Goal: Information Seeking & Learning: Learn about a topic

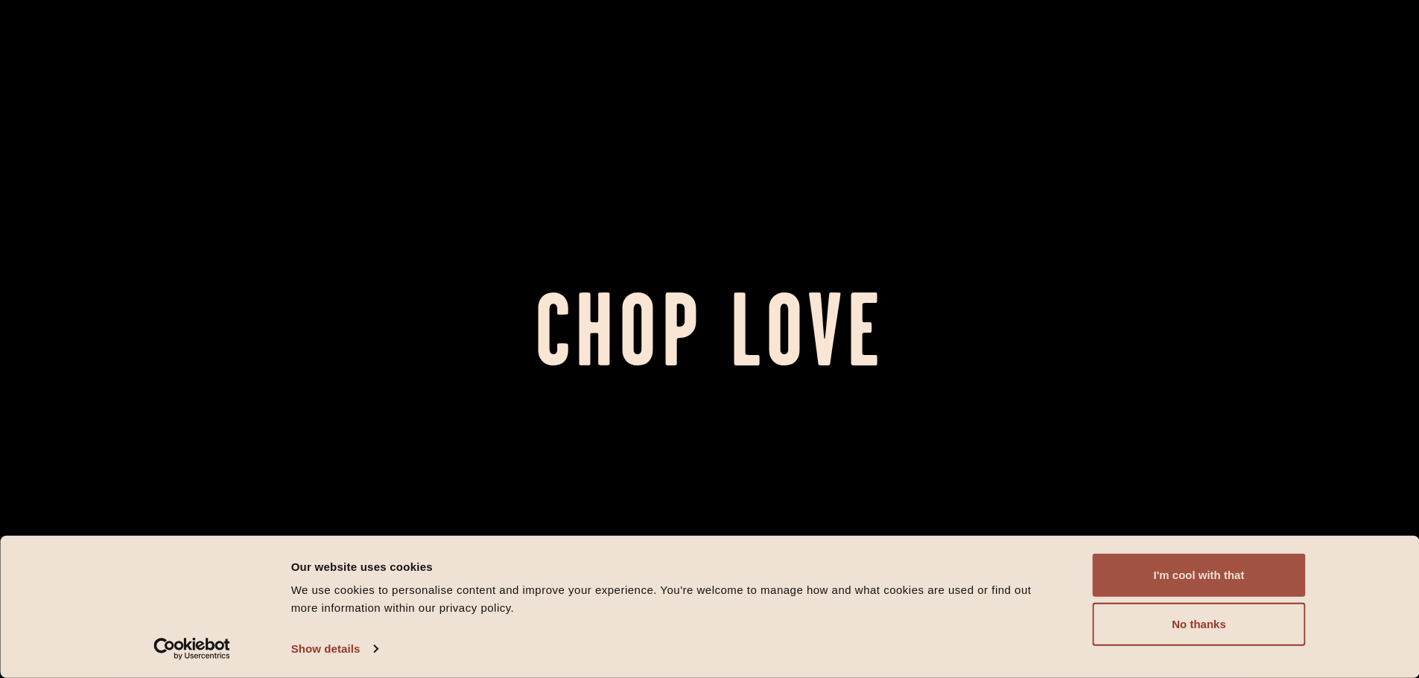
click at [1216, 574] on button "I'm cool with that" at bounding box center [1199, 575] width 213 height 43
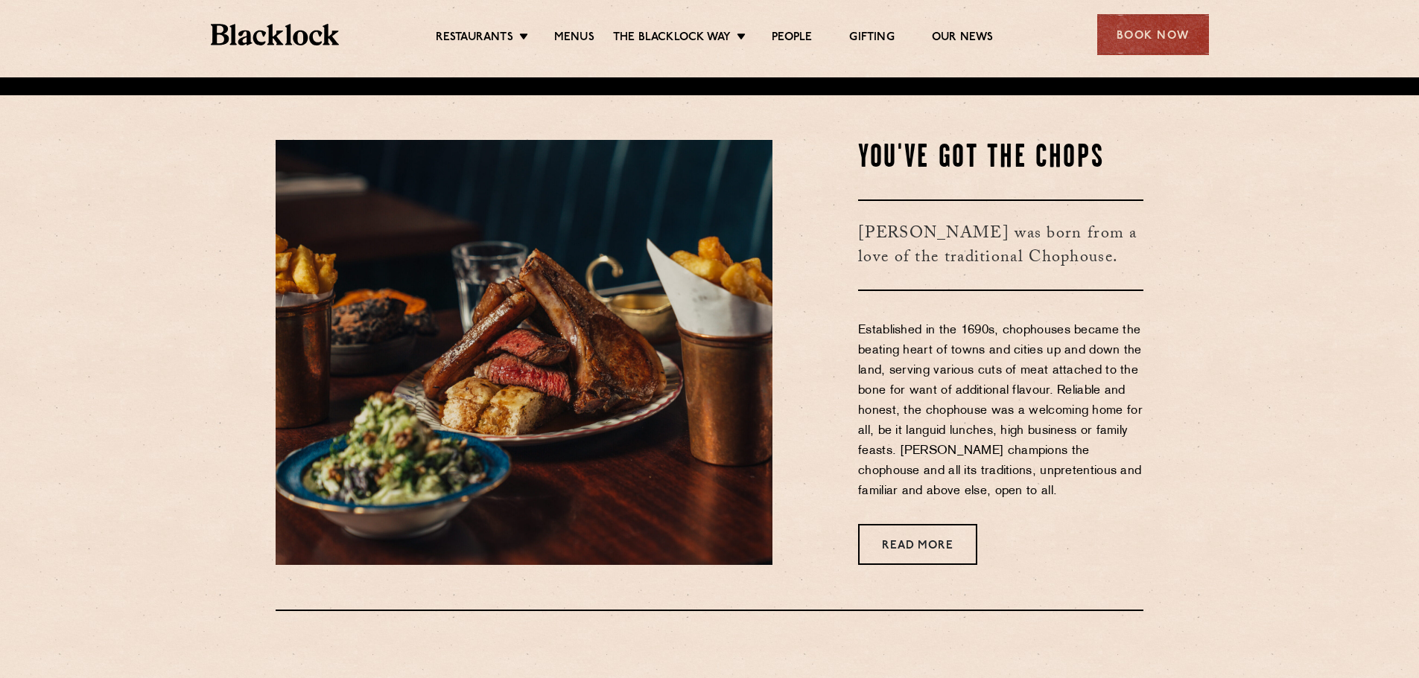
scroll to position [596, 0]
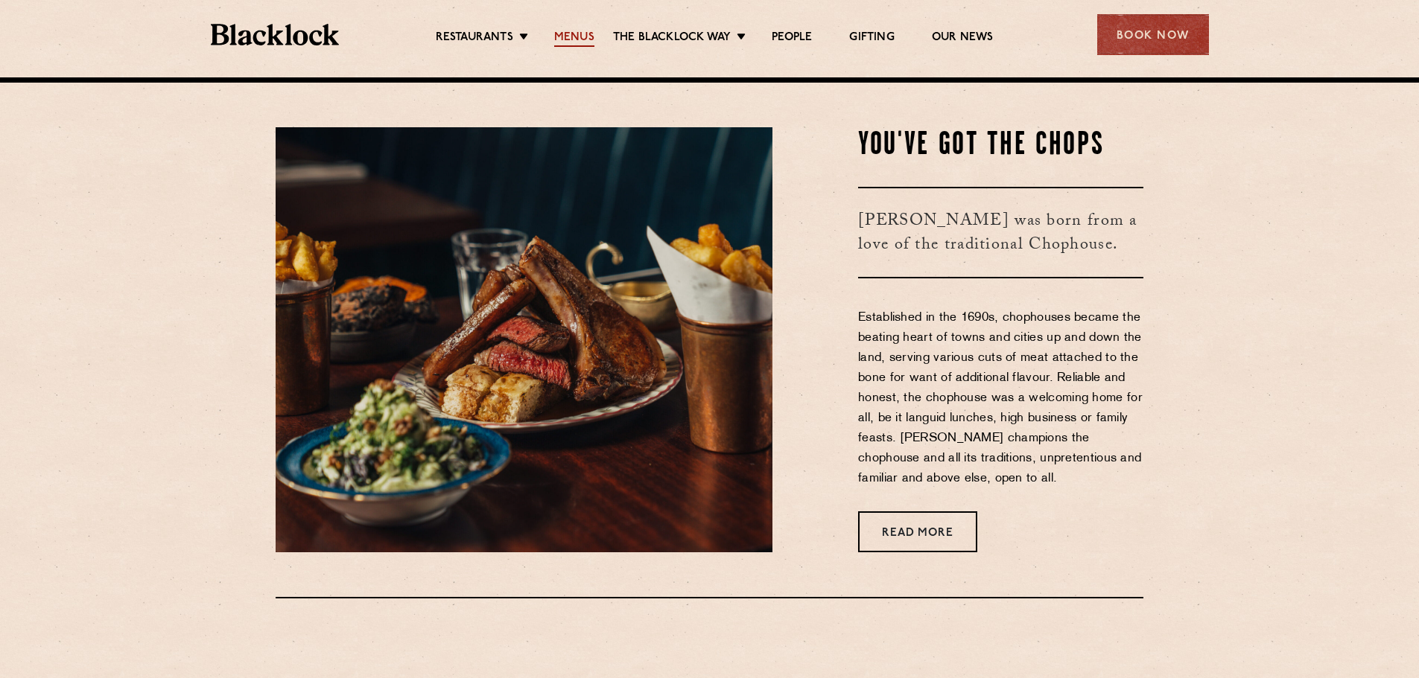
click at [579, 41] on link "Menus" at bounding box center [574, 39] width 40 height 16
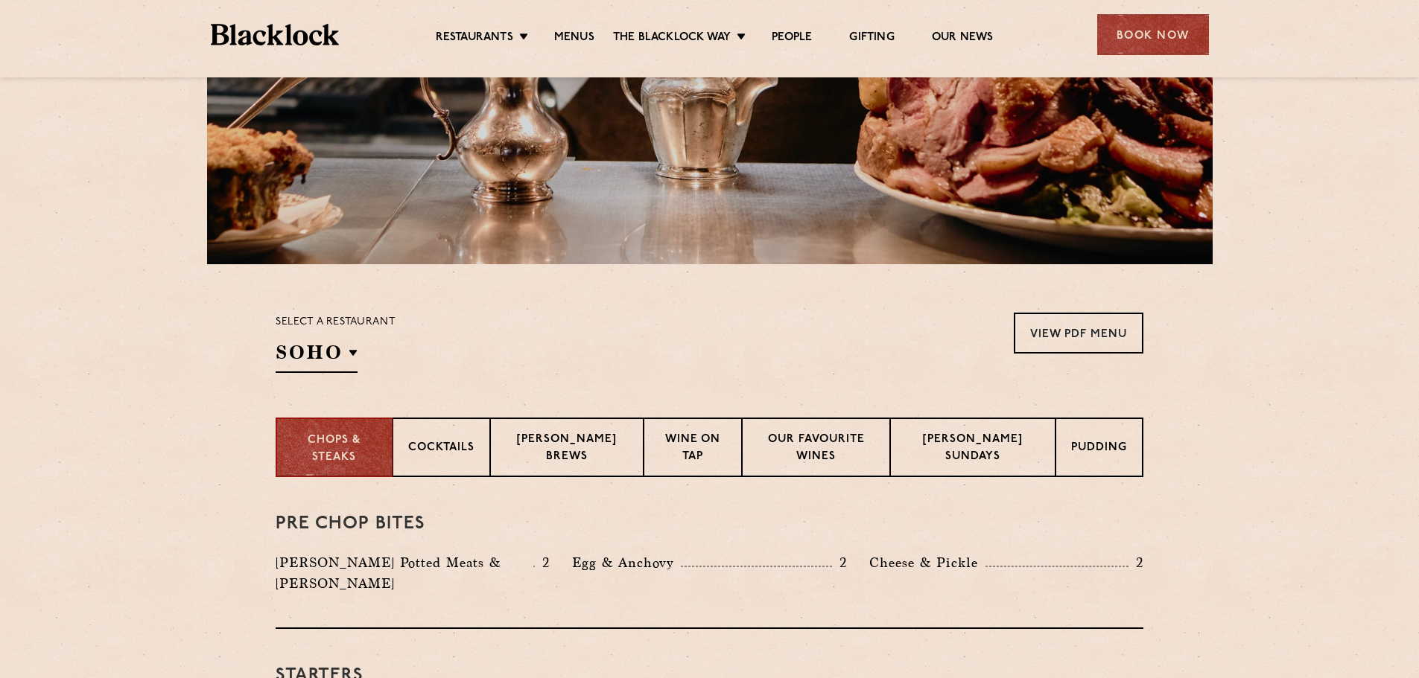
scroll to position [298, 0]
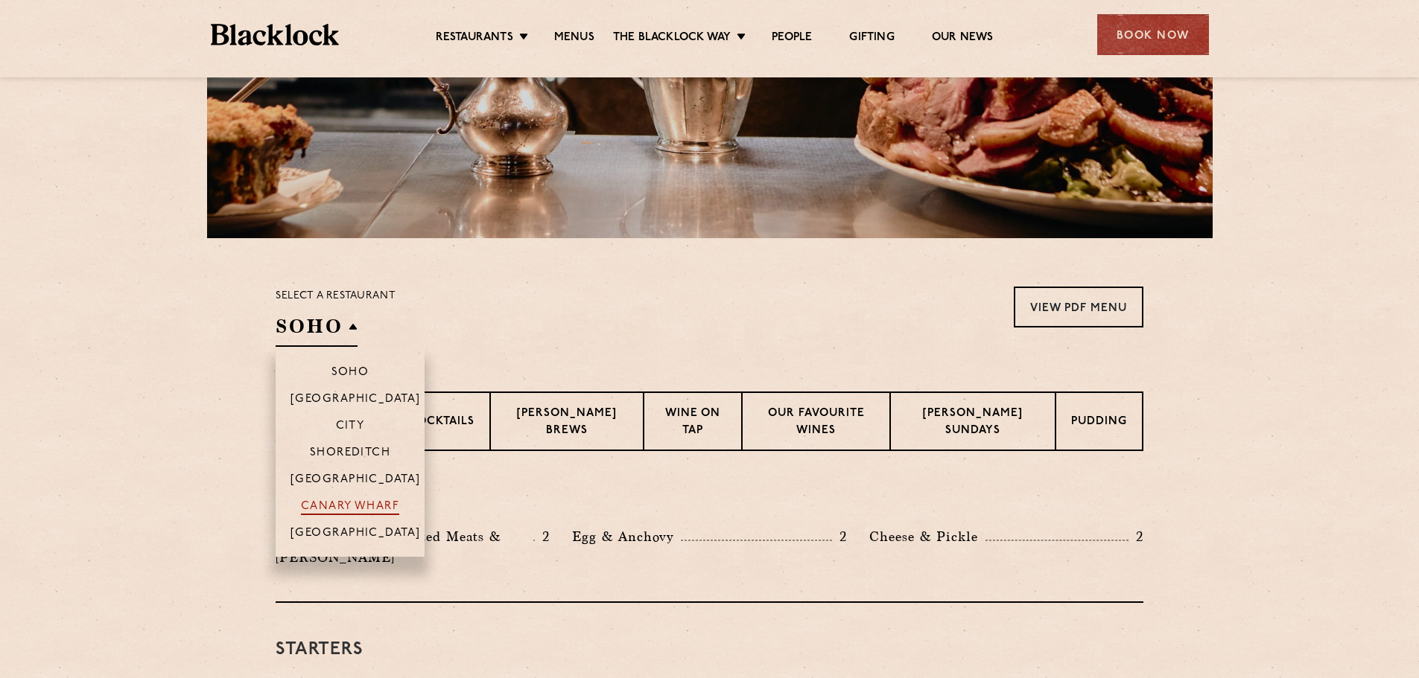
click at [336, 509] on p "Canary Wharf" at bounding box center [350, 507] width 98 height 15
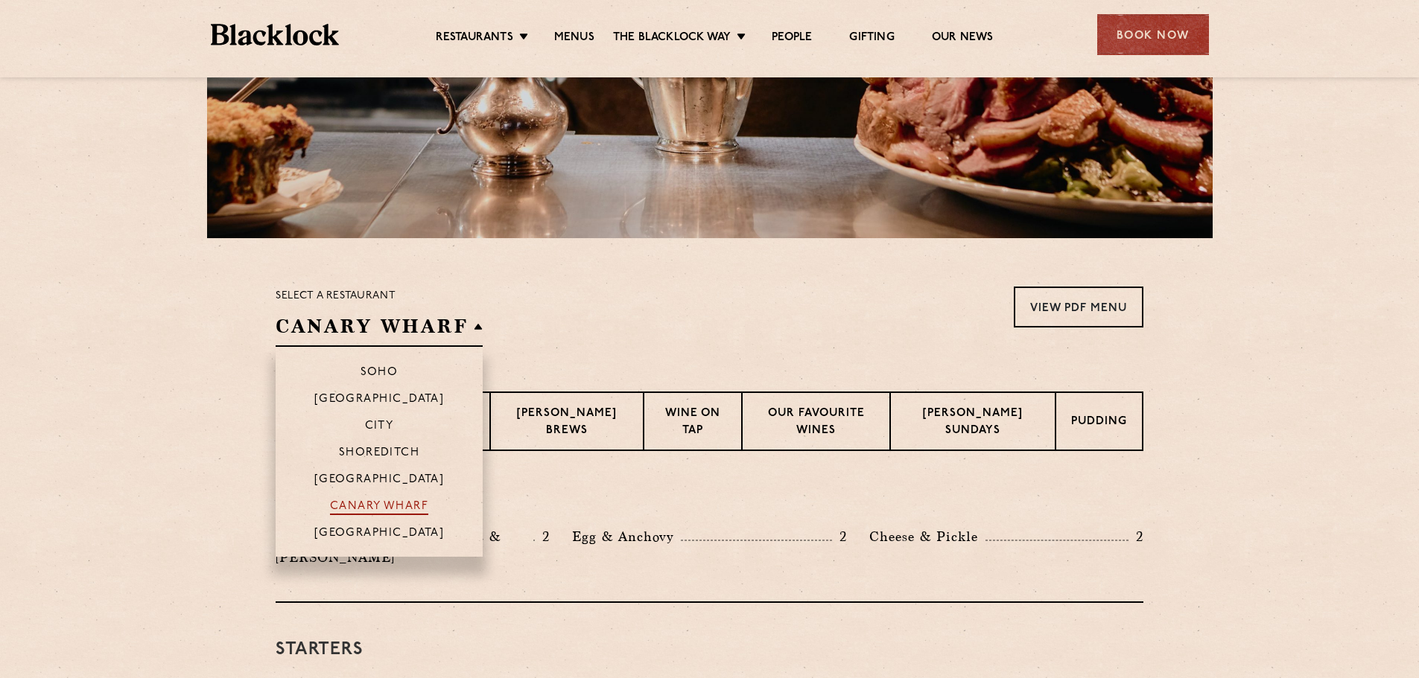
click at [336, 509] on p "Canary Wharf" at bounding box center [379, 507] width 98 height 15
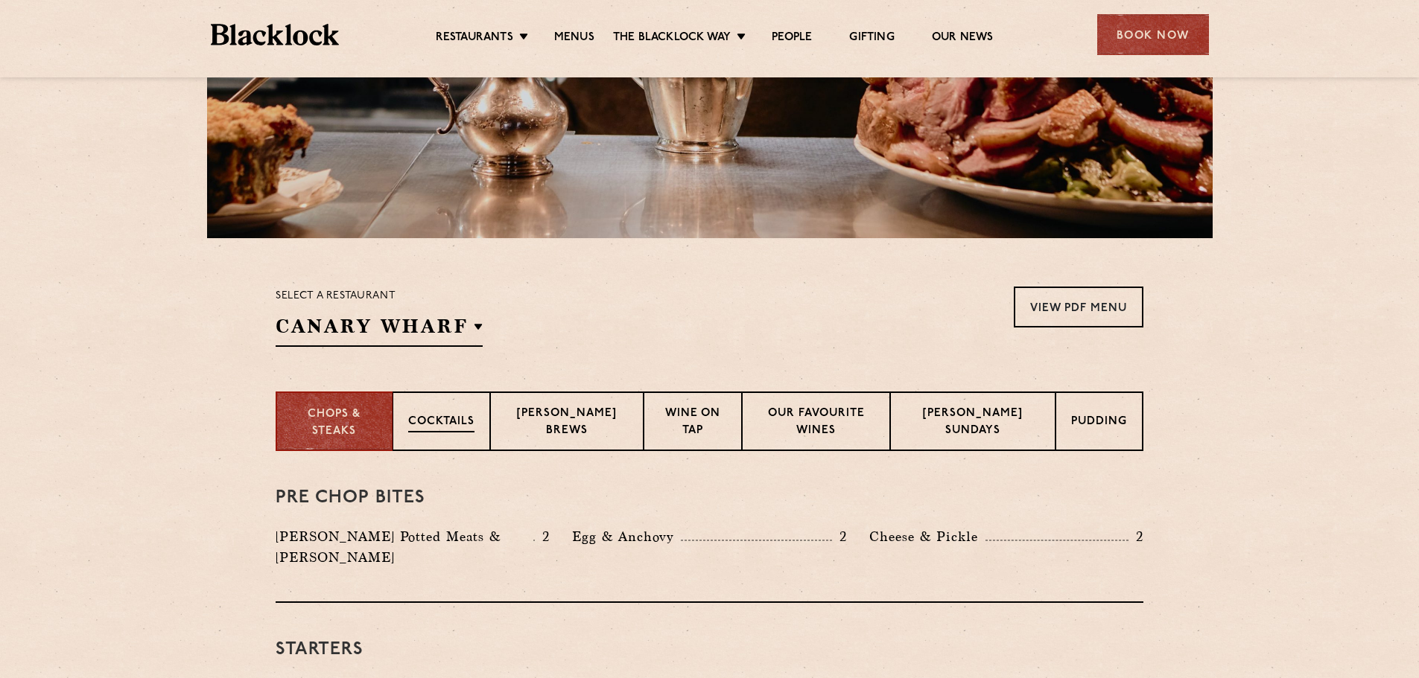
click at [474, 422] on p "Cocktails" at bounding box center [441, 423] width 66 height 19
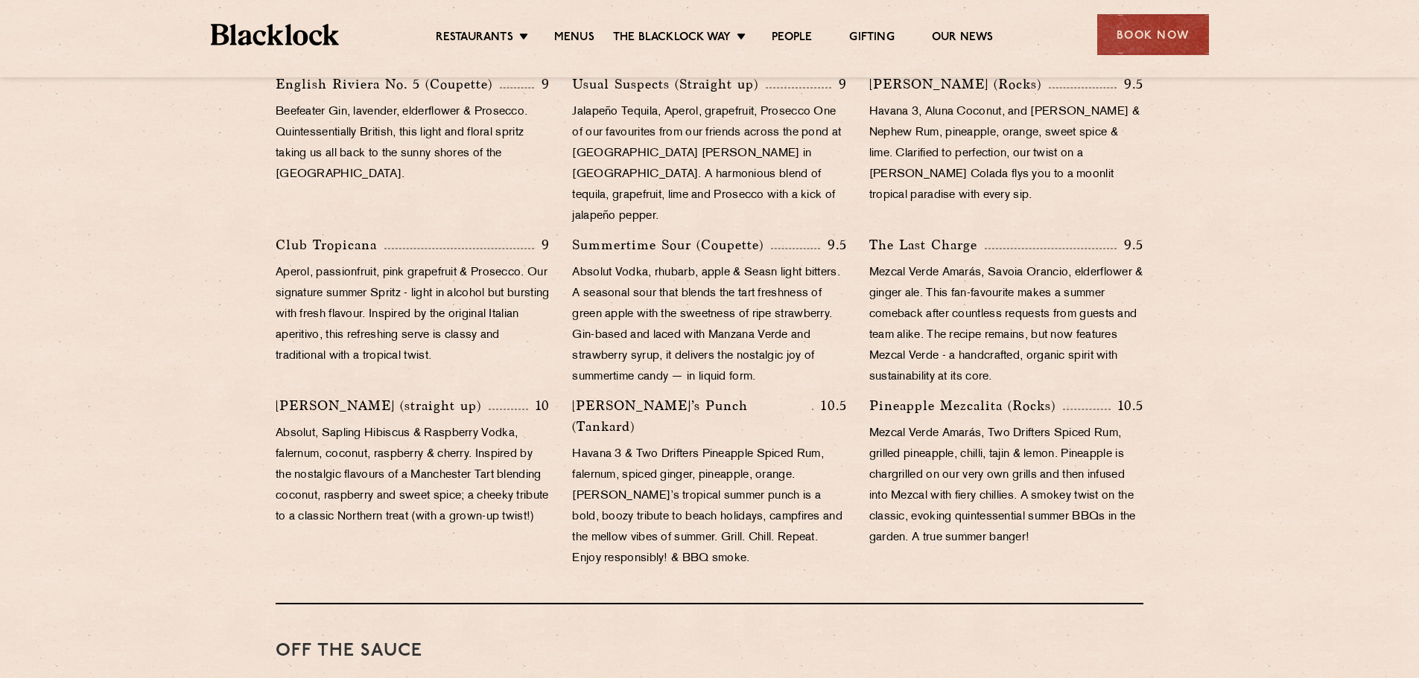
scroll to position [447, 0]
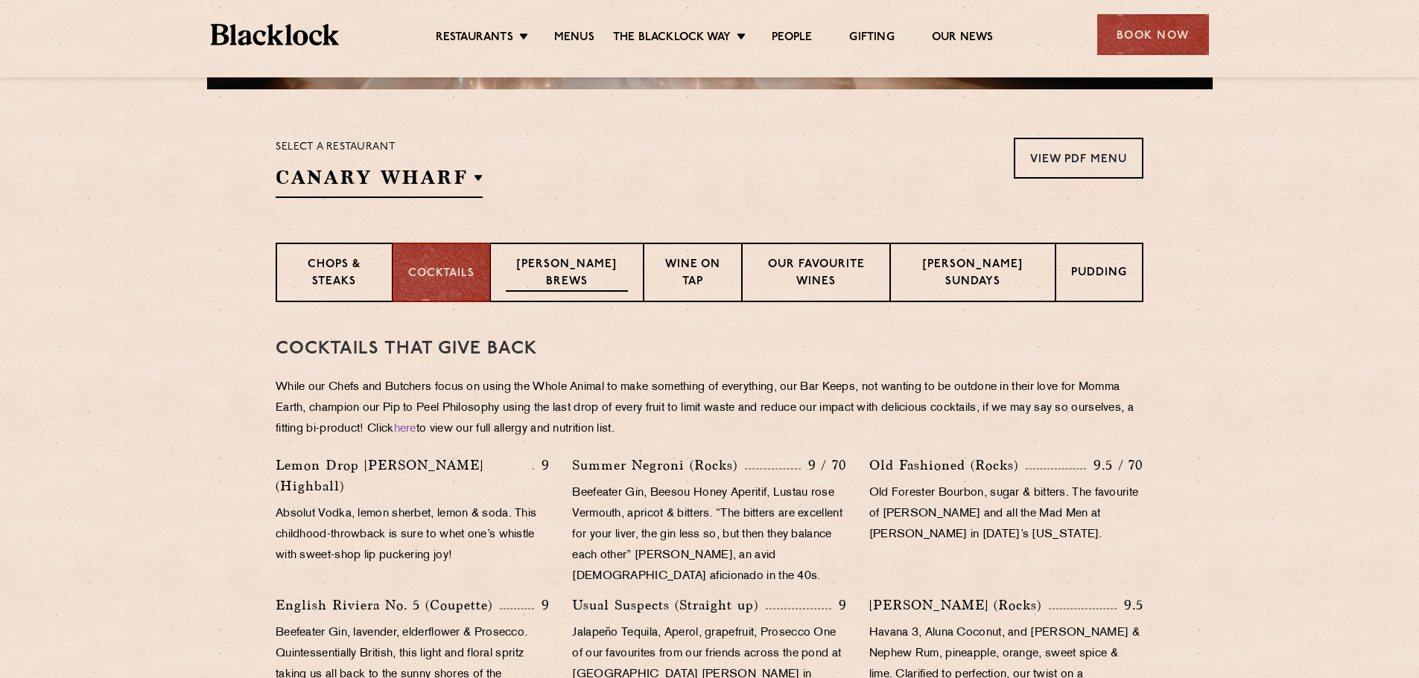
click at [579, 282] on p "Blacklock Brews" at bounding box center [567, 274] width 122 height 35
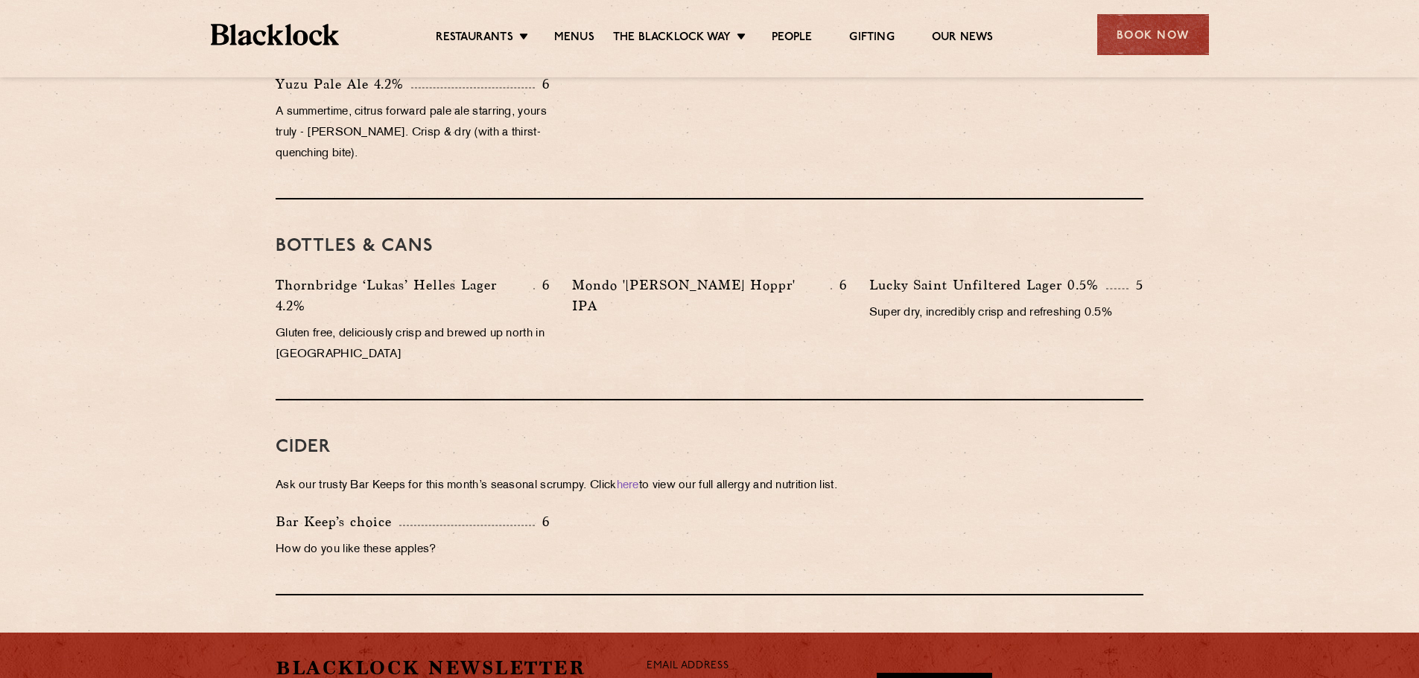
scroll to position [521, 0]
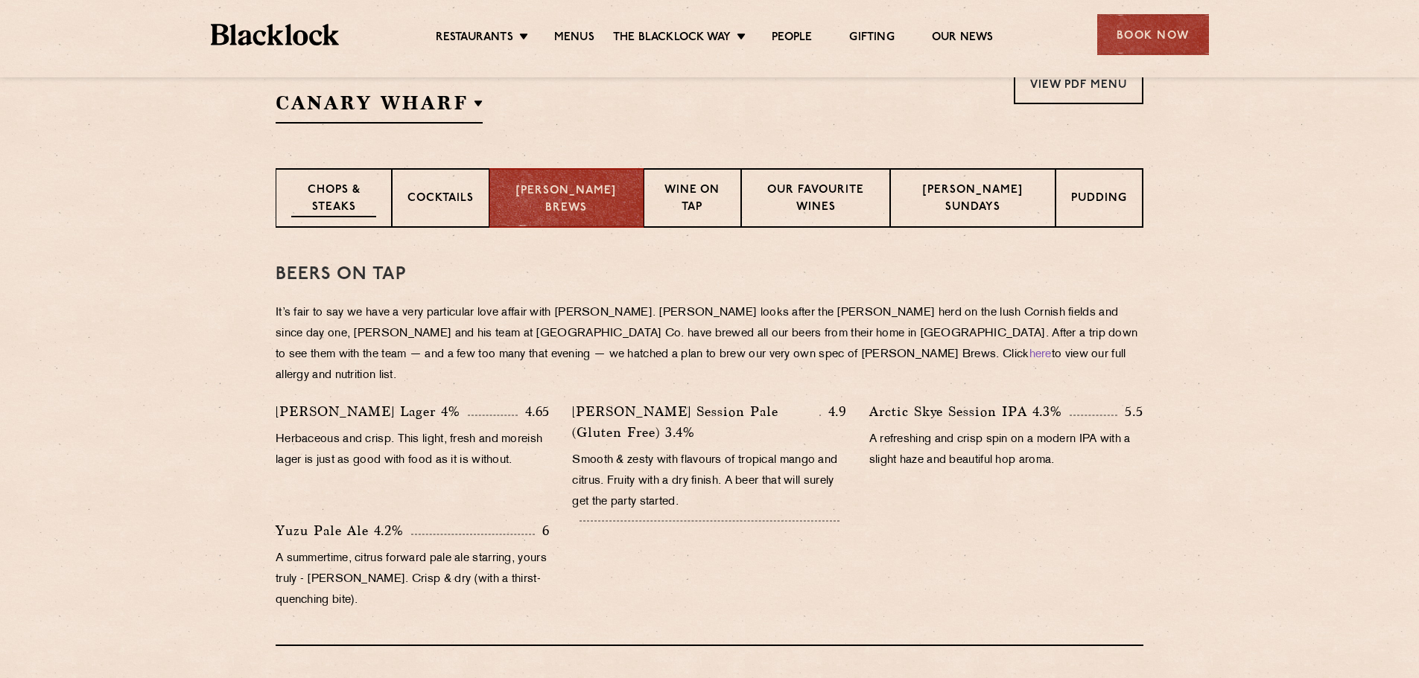
click at [328, 185] on p "Chops & Steaks" at bounding box center [333, 199] width 85 height 35
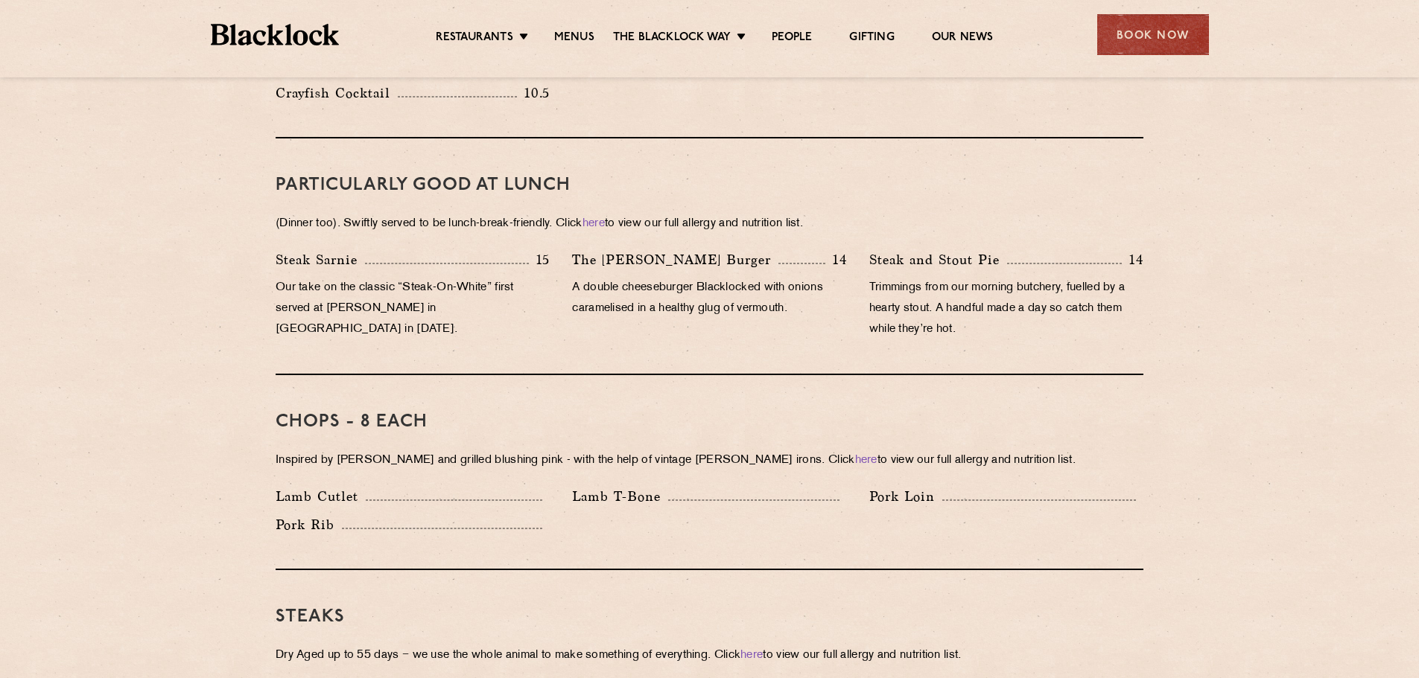
scroll to position [819, 0]
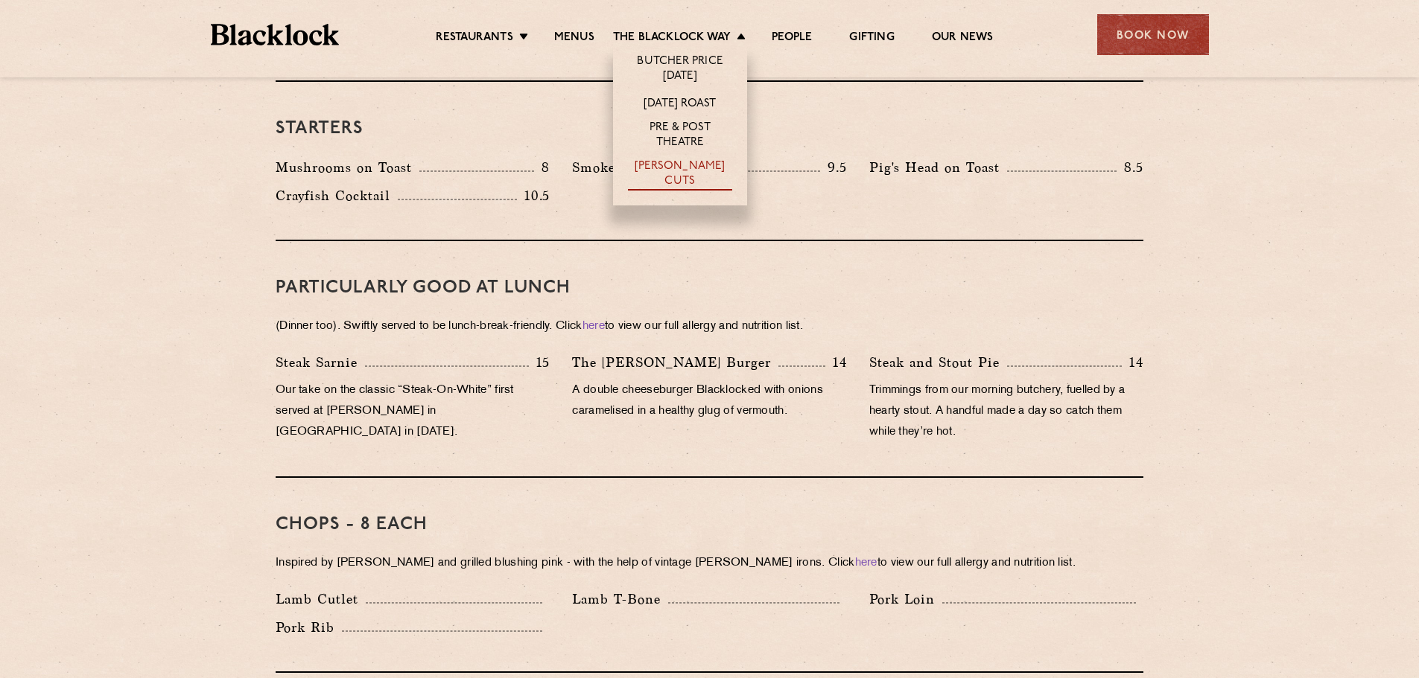
click at [673, 174] on link "[PERSON_NAME] Cuts" at bounding box center [680, 174] width 104 height 31
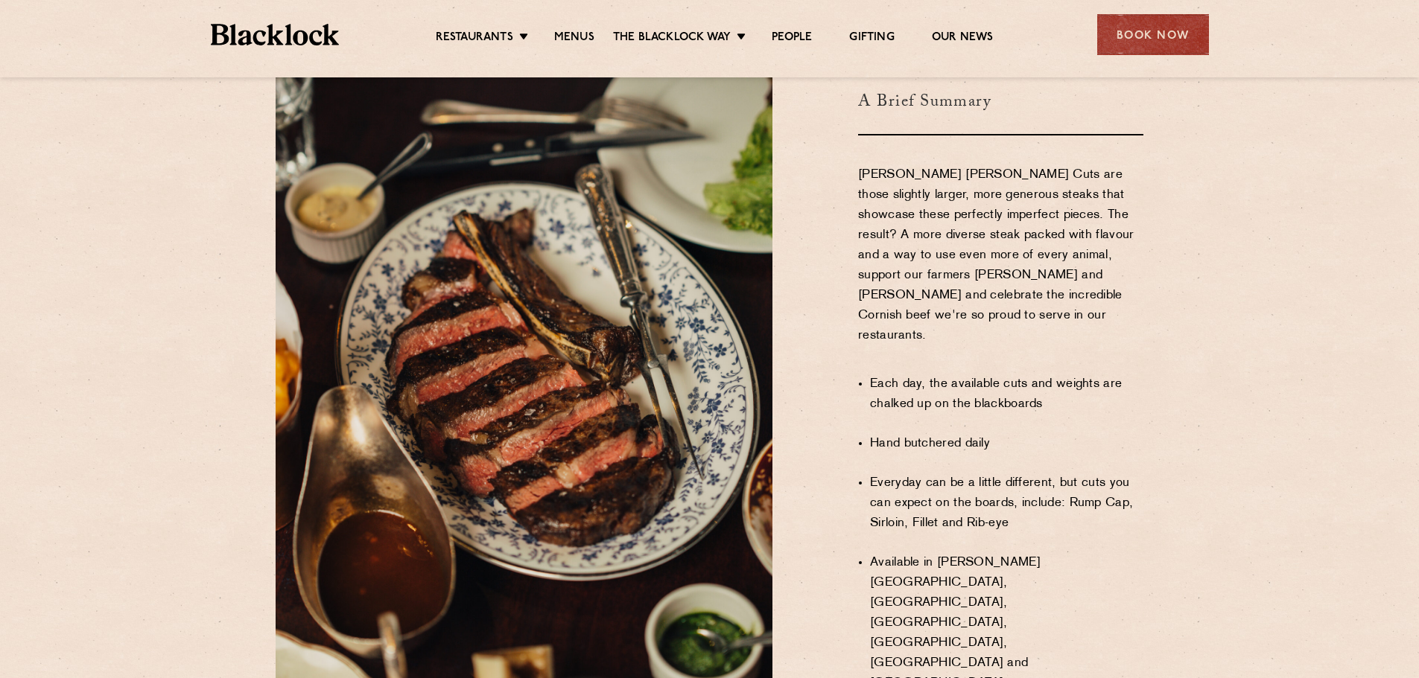
scroll to position [894, 0]
